Goal: Task Accomplishment & Management: Use online tool/utility

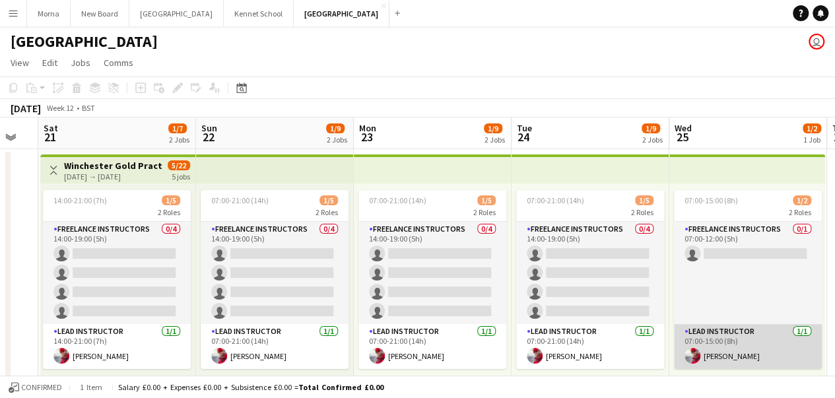
click at [721, 347] on app-card-role "Lead Instructor [DATE] 07:00-15:00 (8h) [PERSON_NAME]" at bounding box center [748, 346] width 148 height 45
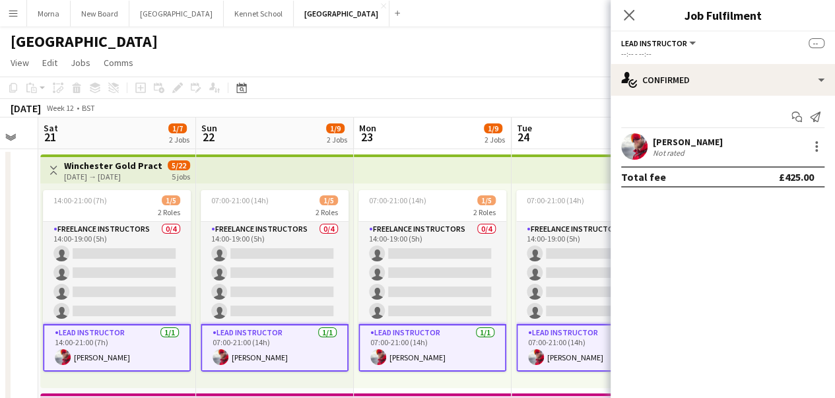
click at [663, 143] on div "[PERSON_NAME]" at bounding box center [688, 142] width 70 height 12
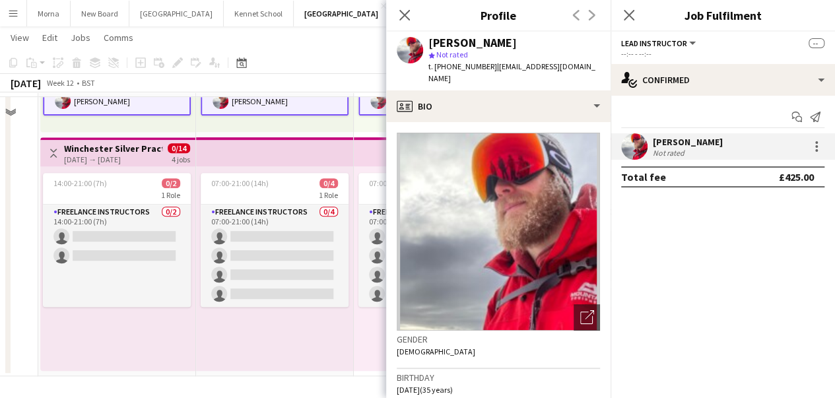
scroll to position [255, 0]
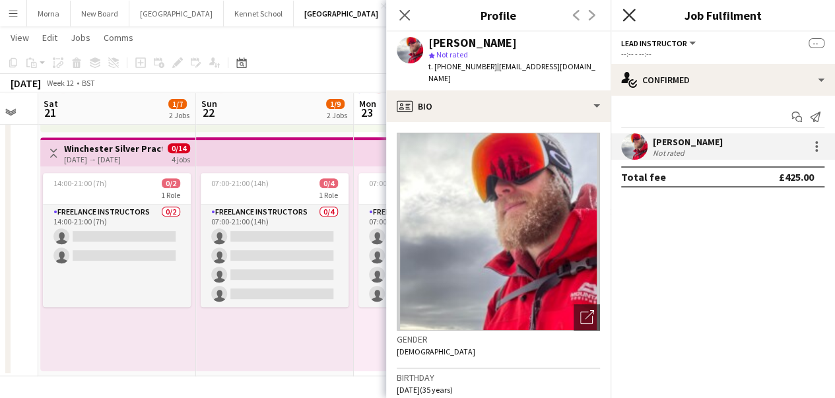
click at [625, 10] on icon at bounding box center [629, 15] width 13 height 13
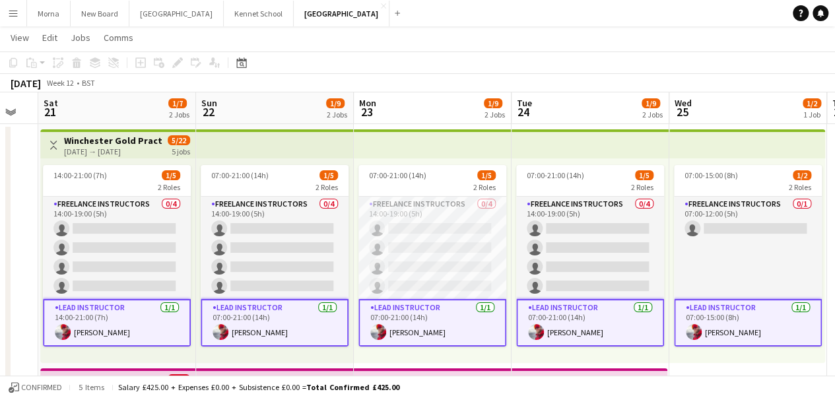
scroll to position [0, 0]
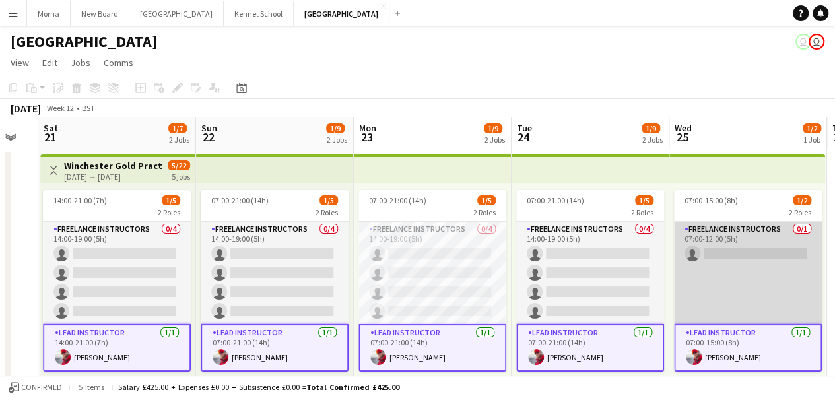
click at [728, 252] on app-card-role "Freelance Instructors 0/1 07:00-12:00 (5h) single-neutral-actions" at bounding box center [748, 273] width 148 height 102
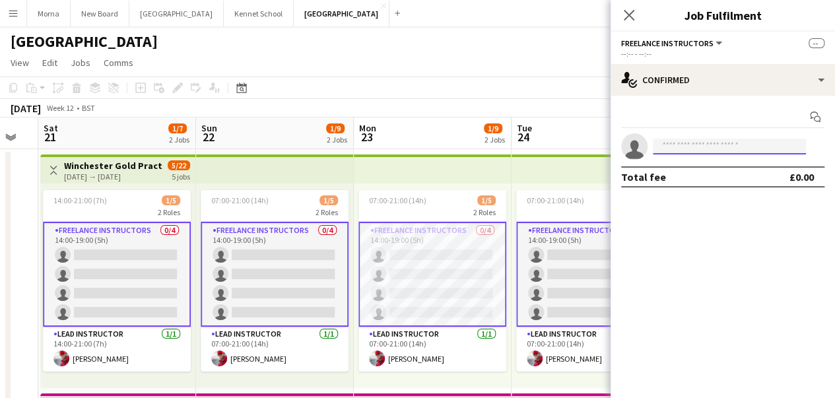
drag, startPoint x: 688, startPoint y: 139, endPoint x: 693, endPoint y: 143, distance: 7.0
click at [689, 139] on input at bounding box center [729, 147] width 153 height 16
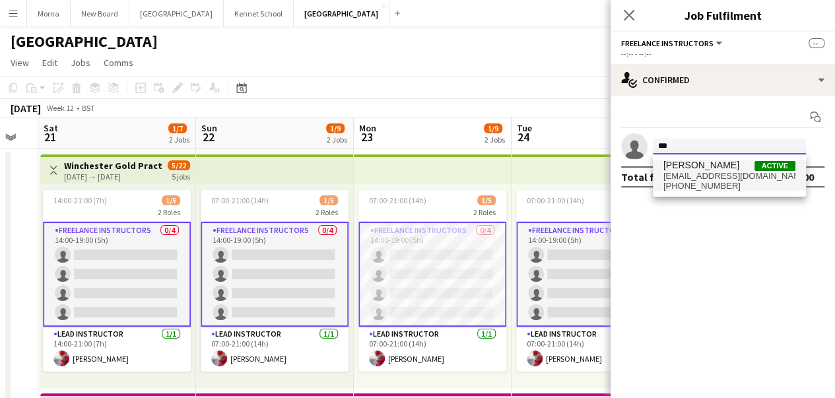
type input "***"
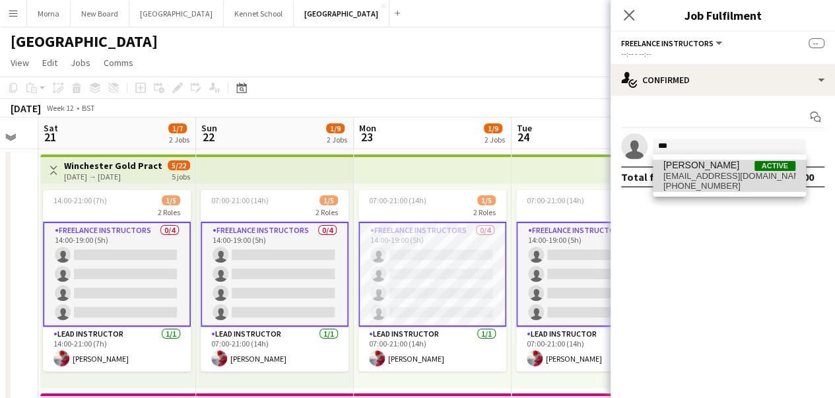
click at [677, 171] on span "[EMAIL_ADDRESS][DOMAIN_NAME]" at bounding box center [730, 176] width 132 height 11
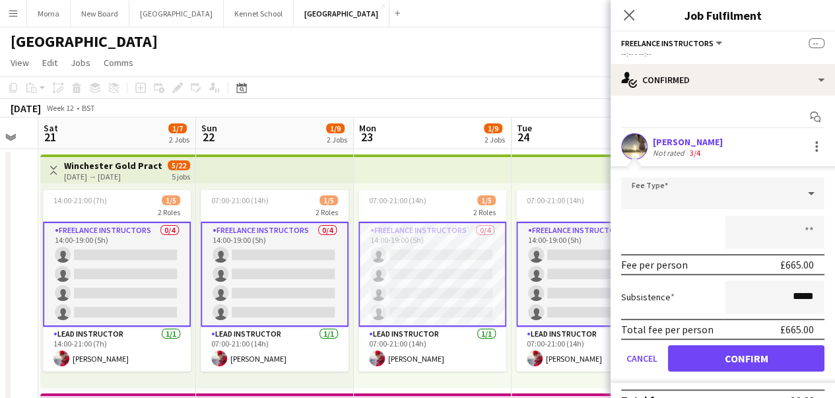
click at [455, 72] on app-page-menu "View Day view expanded Day view collapsed Month view Date picker Jump to [DATE]…" at bounding box center [417, 63] width 835 height 25
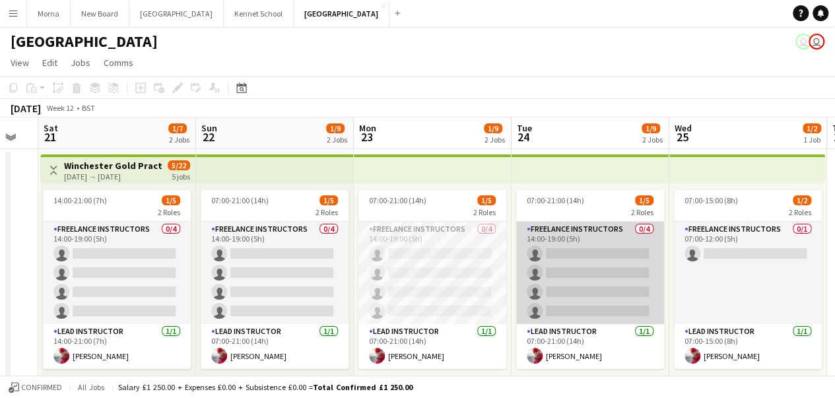
click at [566, 263] on app-card-role "Freelance Instructors 0/4 14:00-19:00 (5h) single-neutral-actions single-neutra…" at bounding box center [590, 273] width 148 height 102
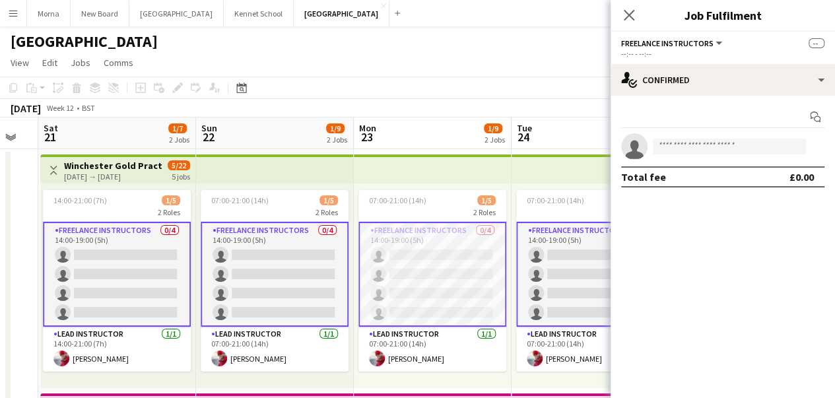
click at [558, 278] on app-card-role "Freelance Instructors 0/4 14:00-19:00 (5h) single-neutral-actions single-neutra…" at bounding box center [590, 274] width 148 height 105
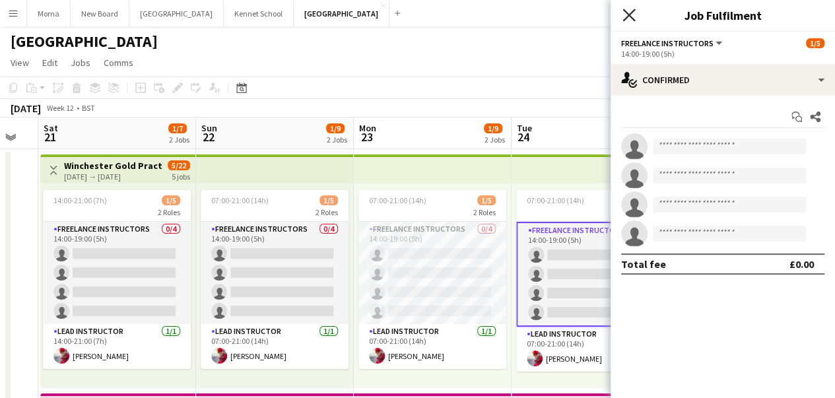
click at [631, 20] on icon "Close pop-in" at bounding box center [629, 15] width 13 height 13
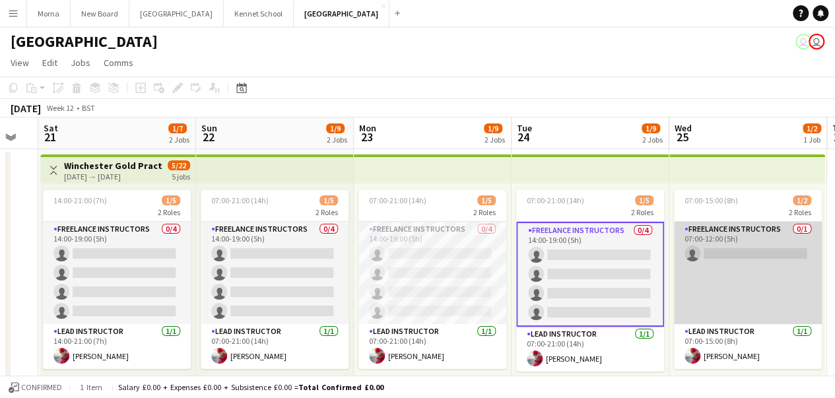
click at [717, 256] on app-card-role "Freelance Instructors 0/1 07:00-12:00 (5h) single-neutral-actions" at bounding box center [748, 273] width 148 height 102
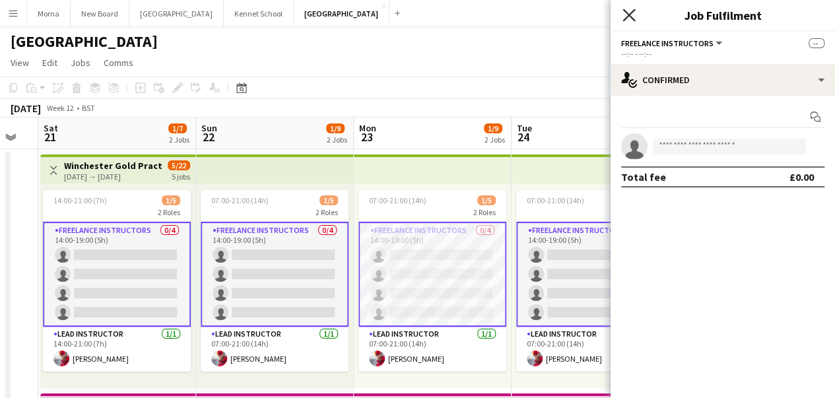
click at [628, 13] on icon at bounding box center [629, 15] width 13 height 13
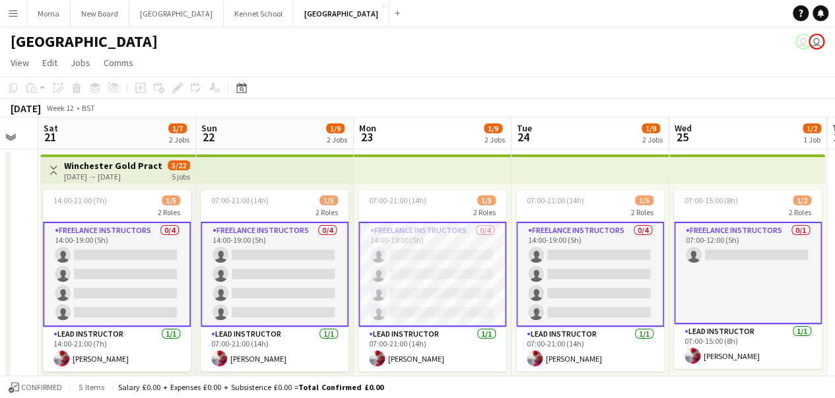
click at [719, 250] on app-card-role "Freelance Instructors 0/1 07:00-12:00 (5h) single-neutral-actions" at bounding box center [748, 273] width 148 height 102
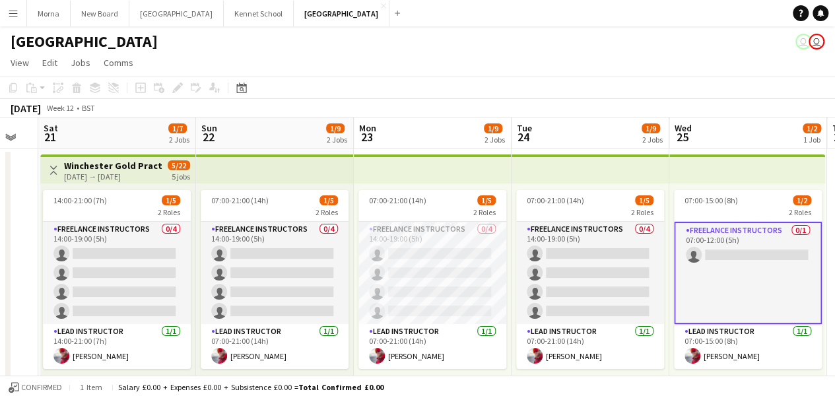
click at [718, 256] on app-card-role "Freelance Instructors 0/1 07:00-12:00 (5h) single-neutral-actions" at bounding box center [748, 273] width 148 height 102
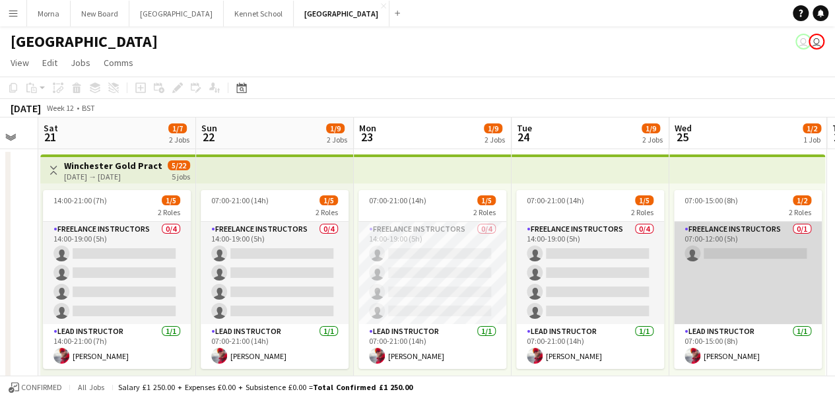
click at [718, 256] on app-card-role "Freelance Instructors 0/1 07:00-12:00 (5h) single-neutral-actions" at bounding box center [748, 273] width 148 height 102
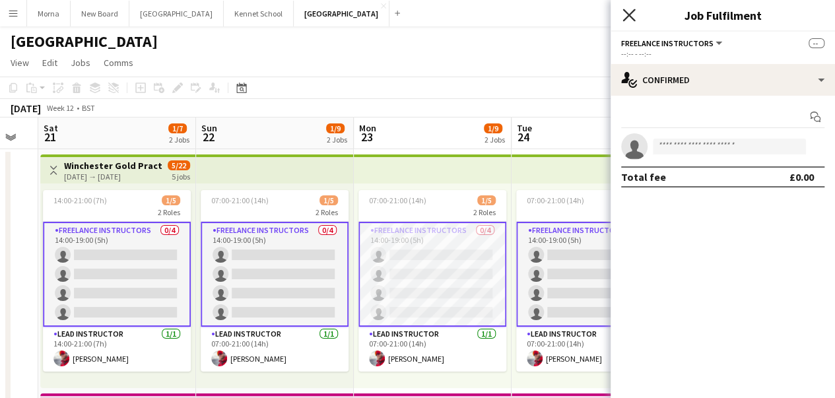
click at [626, 15] on icon "Close pop-in" at bounding box center [629, 15] width 13 height 13
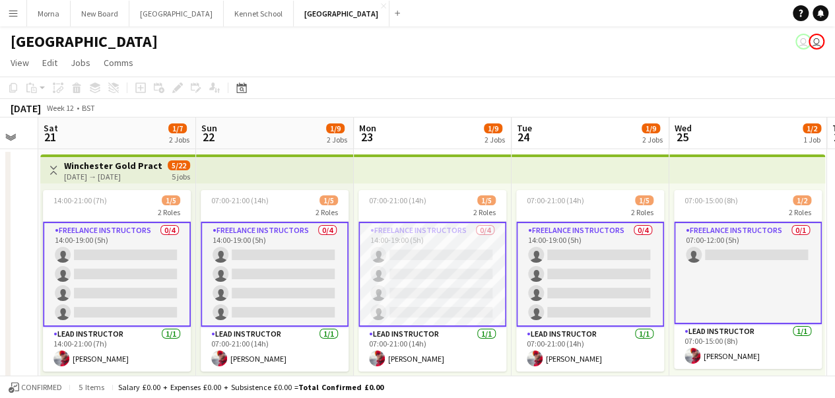
click at [719, 250] on app-card-role "Freelance Instructors 0/1 07:00-12:00 (5h) single-neutral-actions" at bounding box center [748, 273] width 148 height 102
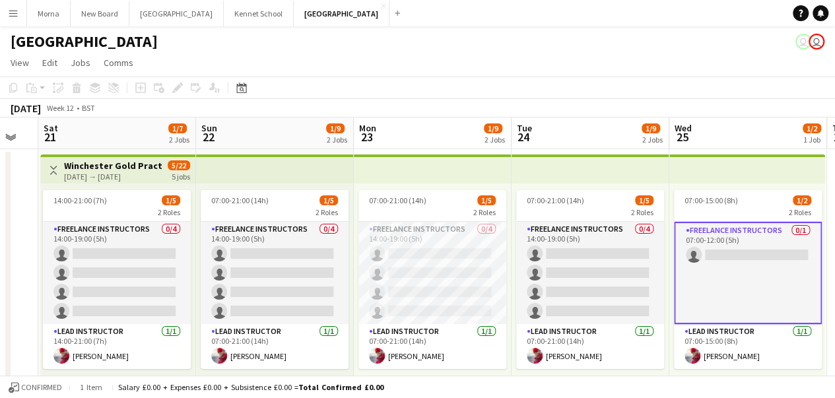
click at [719, 251] on app-card-role "Freelance Instructors 0/1 07:00-12:00 (5h) single-neutral-actions" at bounding box center [748, 273] width 148 height 102
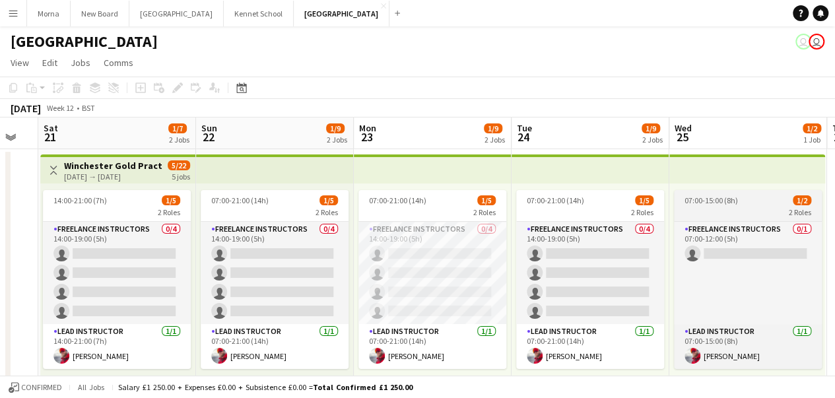
click at [717, 215] on div "2 Roles" at bounding box center [748, 212] width 148 height 11
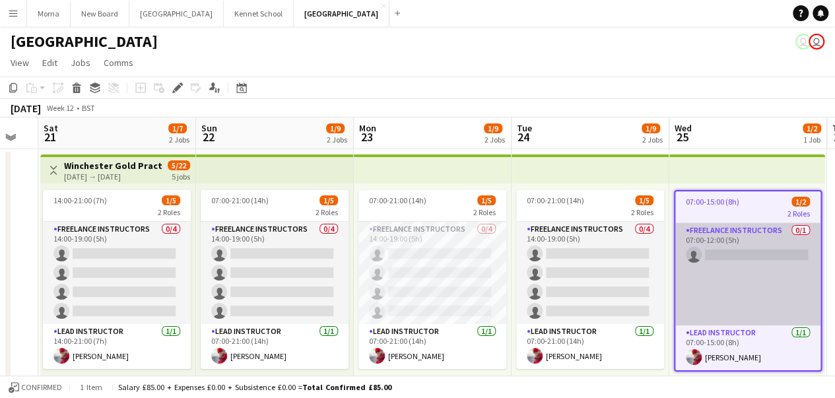
click at [713, 252] on app-card-role "Freelance Instructors 0/1 07:00-12:00 (5h) single-neutral-actions" at bounding box center [747, 274] width 145 height 102
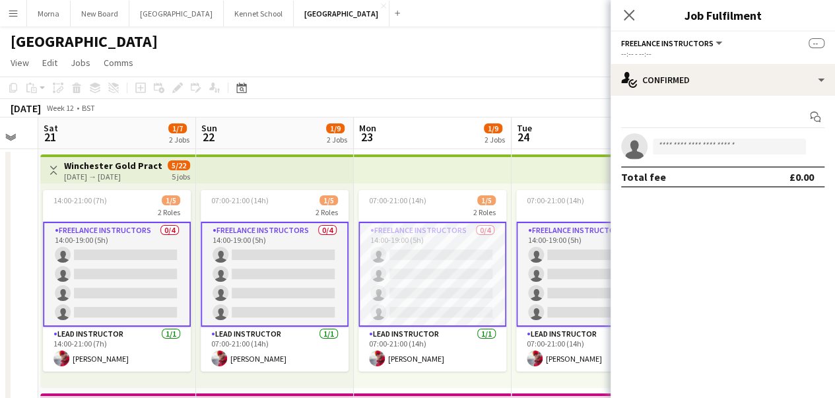
click at [112, 259] on app-card-role "Freelance Instructors 0/4 14:00-19:00 (5h) single-neutral-actions single-neutra…" at bounding box center [117, 274] width 148 height 105
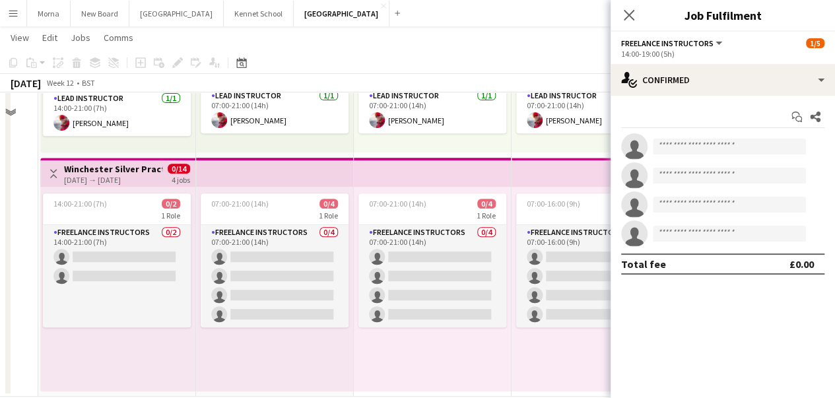
scroll to position [255, 0]
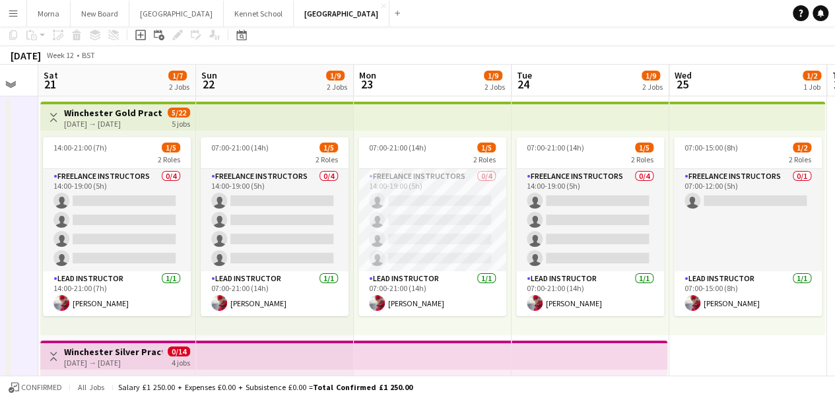
scroll to position [0, 0]
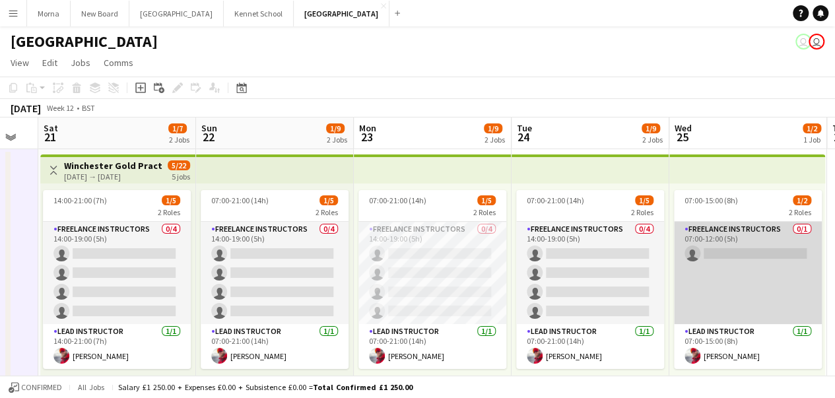
click at [728, 257] on app-card-role "Freelance Instructors 0/1 07:00-12:00 (5h) single-neutral-actions" at bounding box center [748, 273] width 148 height 102
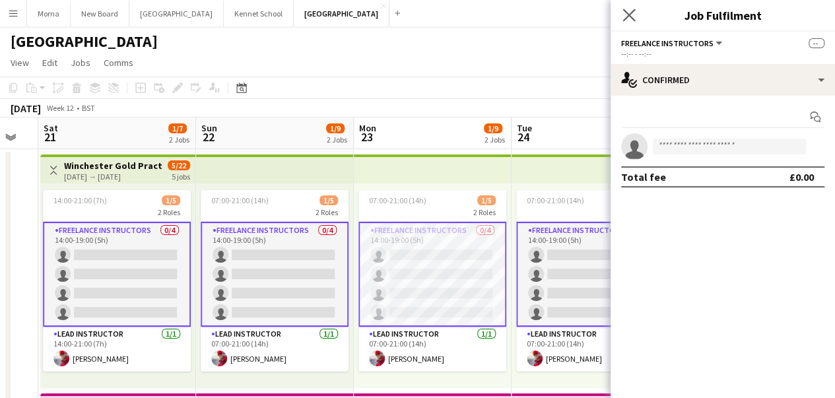
click at [635, 15] on app-icon "Close pop-in" at bounding box center [629, 15] width 19 height 19
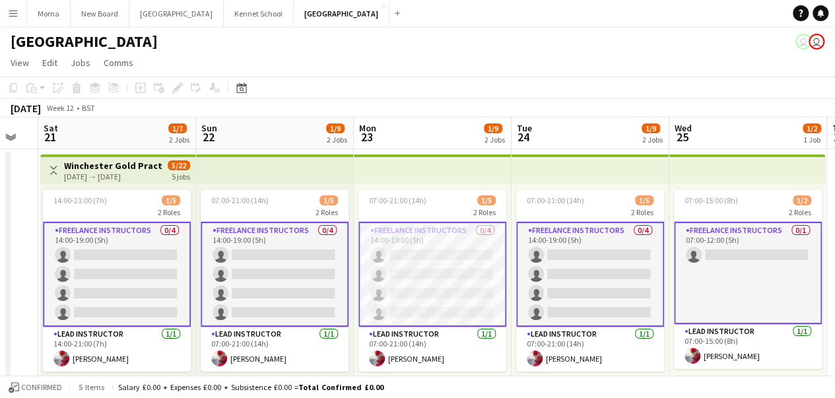
click at [737, 255] on app-card-role "Freelance Instructors 0/1 07:00-12:00 (5h) single-neutral-actions" at bounding box center [748, 273] width 148 height 102
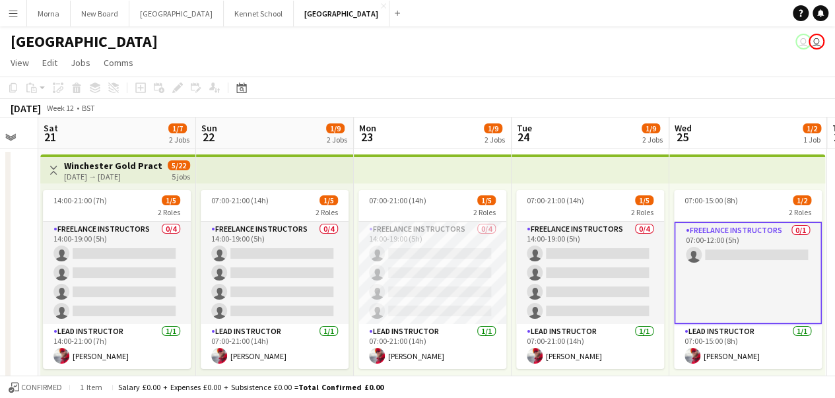
click at [737, 255] on app-card-role "Freelance Instructors 0/1 07:00-12:00 (5h) single-neutral-actions" at bounding box center [748, 273] width 148 height 102
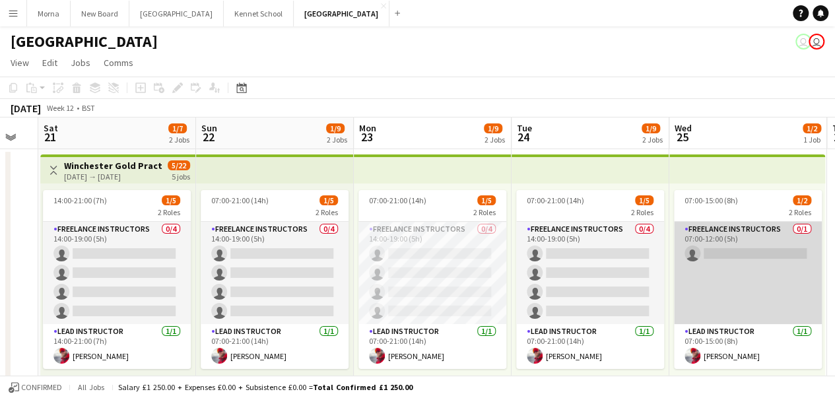
click at [737, 255] on app-card-role "Freelance Instructors 0/1 07:00-12:00 (5h) single-neutral-actions" at bounding box center [748, 273] width 148 height 102
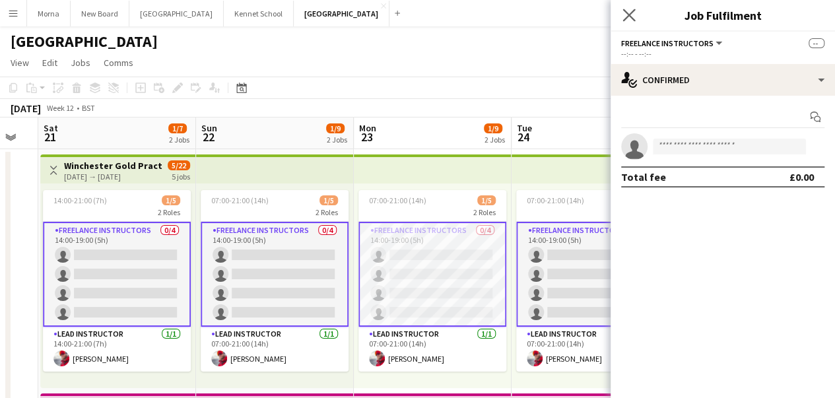
click at [623, 18] on icon "Close pop-in" at bounding box center [629, 15] width 13 height 13
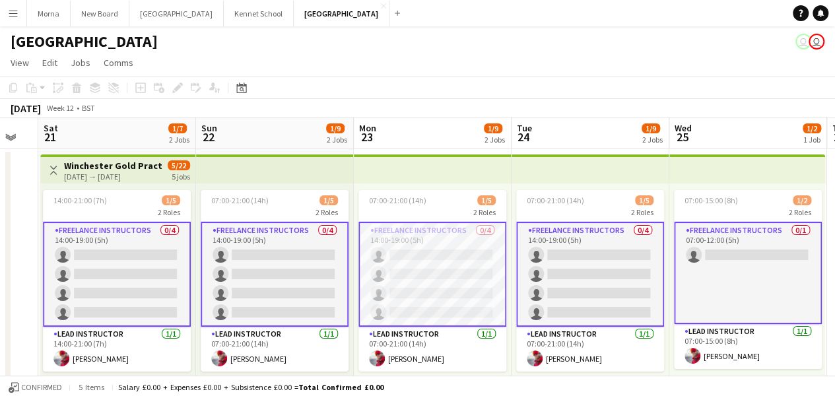
click at [587, 278] on app-card-role "Freelance Instructors 0/4 14:00-19:00 (5h) single-neutral-actions single-neutra…" at bounding box center [590, 274] width 148 height 105
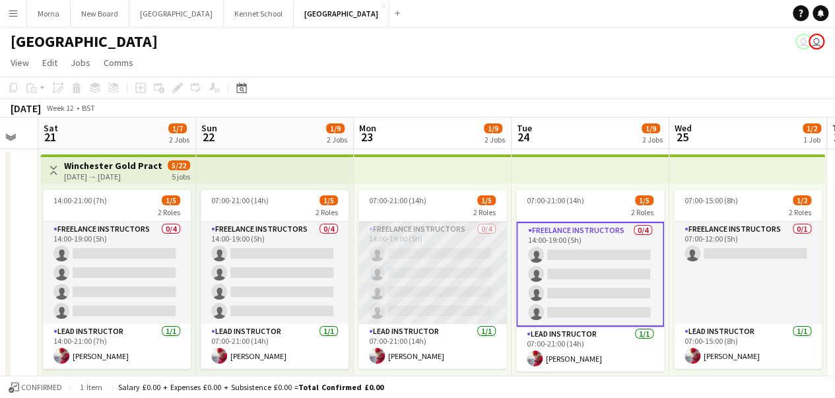
click at [460, 269] on app-card-role "Freelance Instructors 0/4 14:00-19:00 (5h) single-neutral-actions single-neutra…" at bounding box center [433, 273] width 148 height 102
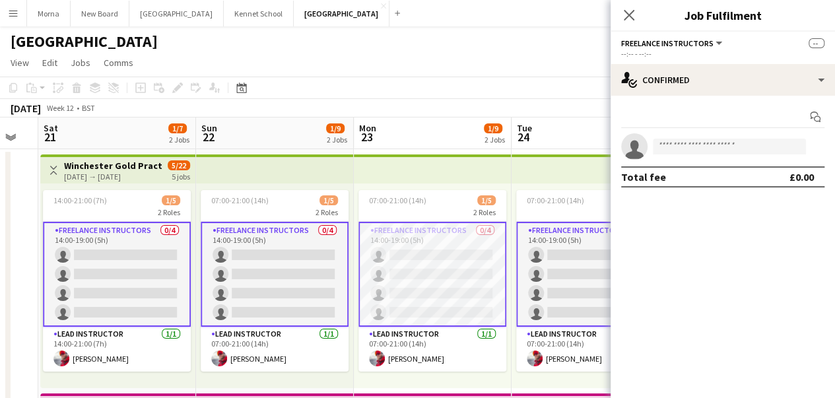
click at [448, 269] on app-card-role "Freelance Instructors 0/4 14:00-19:00 (5h) single-neutral-actions single-neutra…" at bounding box center [433, 274] width 148 height 105
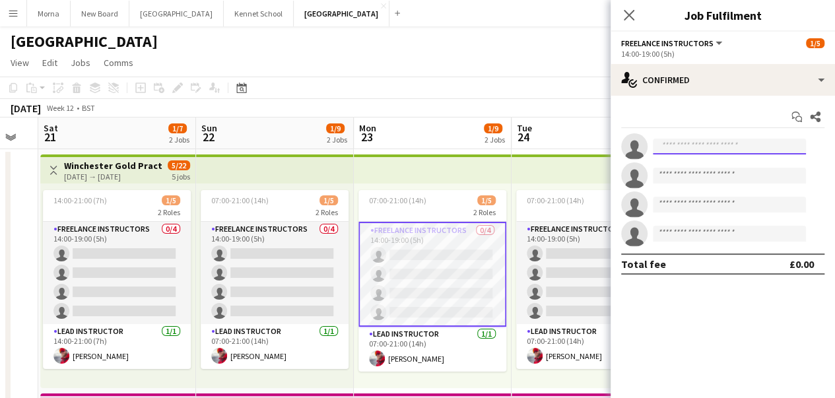
click at [733, 148] on input at bounding box center [729, 147] width 153 height 16
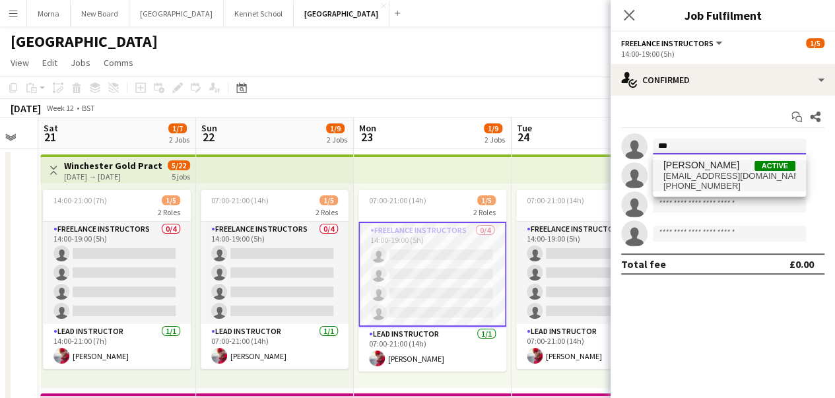
type input "***"
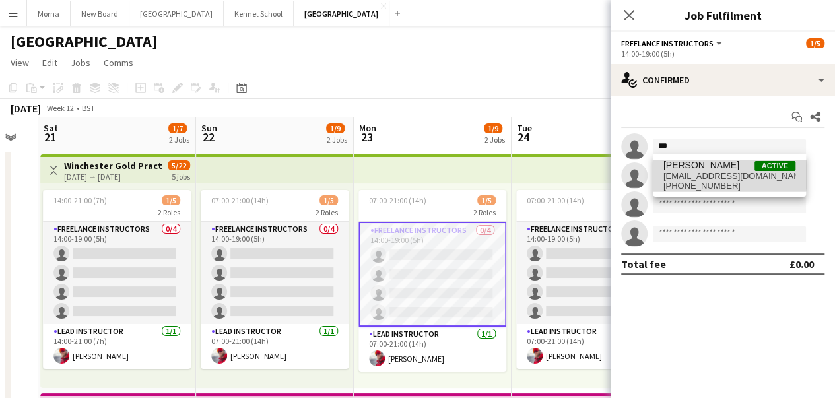
click at [716, 170] on span "[PERSON_NAME]" at bounding box center [702, 165] width 76 height 11
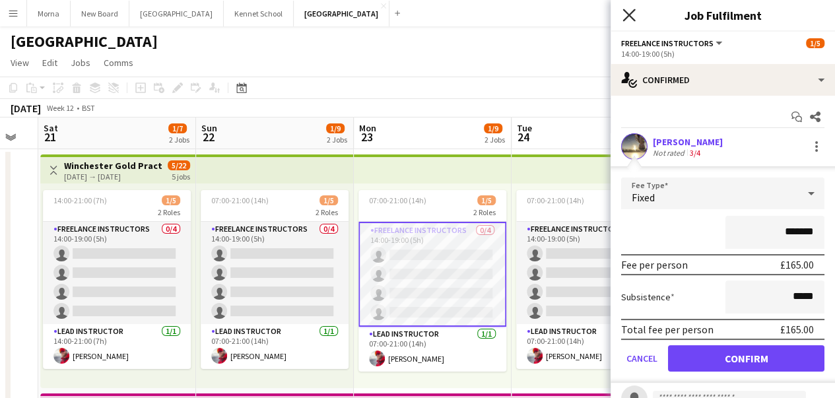
click at [629, 11] on icon "Close pop-in" at bounding box center [629, 15] width 13 height 13
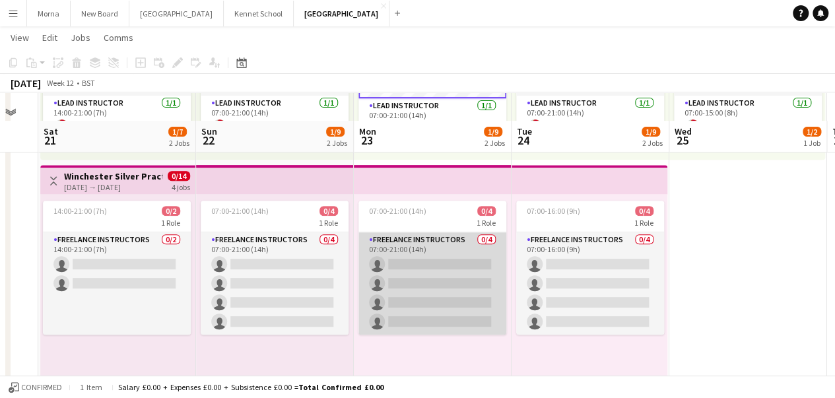
scroll to position [255, 0]
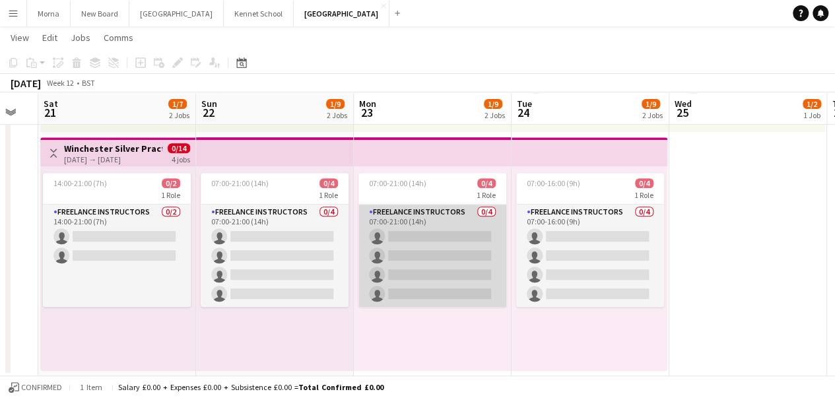
click at [432, 244] on app-card-role "Freelance Instructors 0/4 07:00-21:00 (14h) single-neutral-actions single-neutr…" at bounding box center [433, 256] width 148 height 102
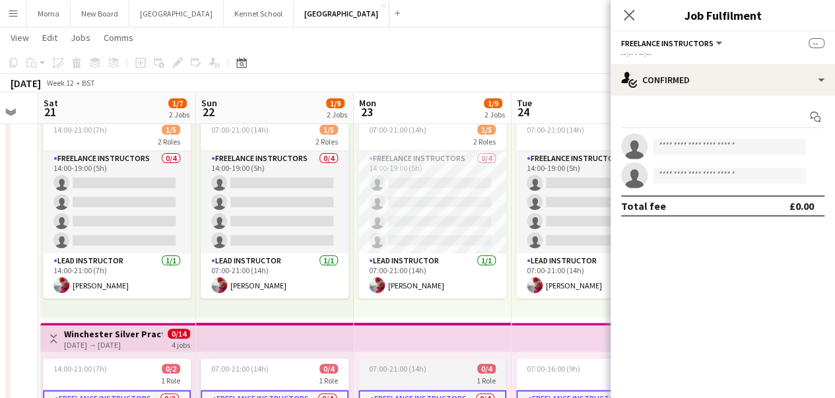
scroll to position [57, 0]
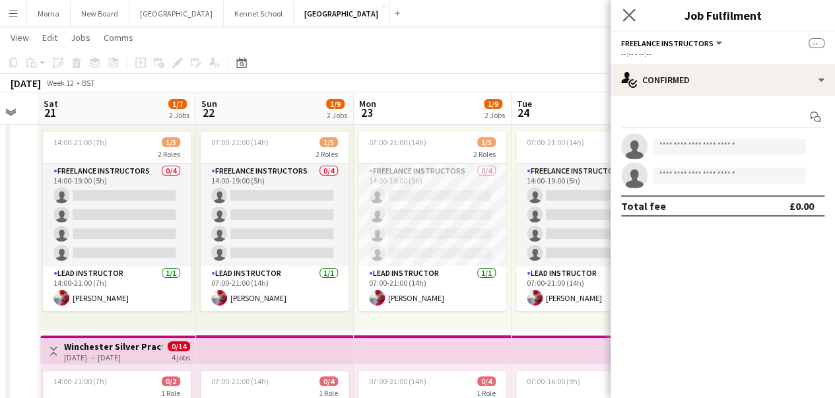
click at [636, 21] on app-icon "Close pop-in" at bounding box center [629, 15] width 19 height 19
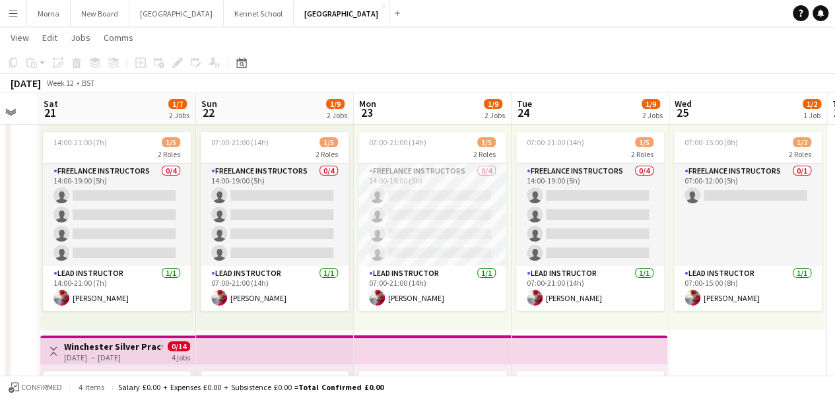
click at [20, 18] on button "Menu" at bounding box center [13, 13] width 26 height 26
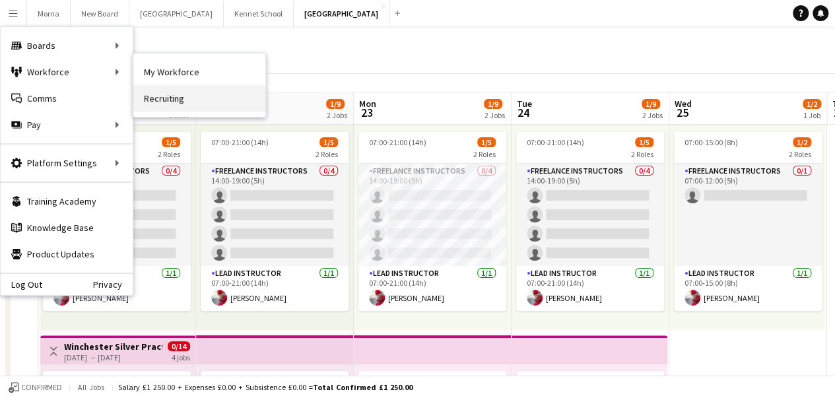
click at [188, 99] on link "Recruiting" at bounding box center [199, 98] width 132 height 26
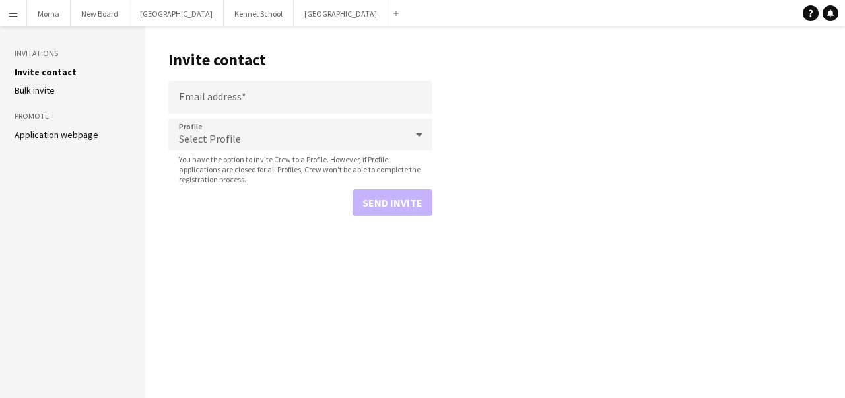
click at [40, 84] on ul "Invite contact [PERSON_NAME] invite" at bounding box center [73, 81] width 116 height 30
click at [38, 87] on link "Bulk invite" at bounding box center [35, 91] width 40 height 12
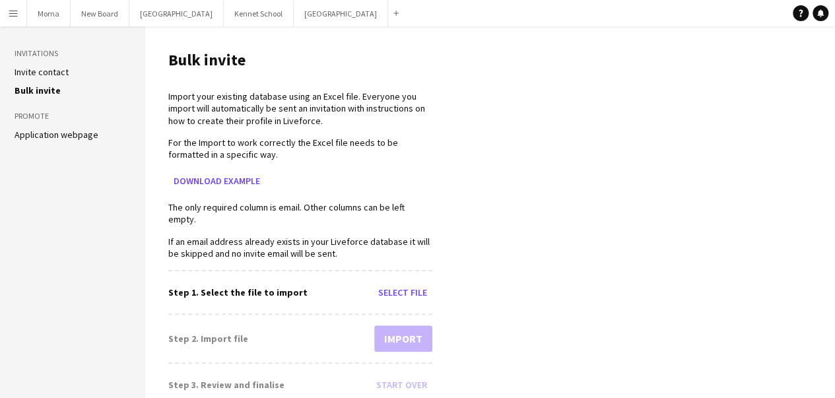
click at [17, 135] on link "Application webpage" at bounding box center [57, 135] width 84 height 12
